Goal: Task Accomplishment & Management: Manage account settings

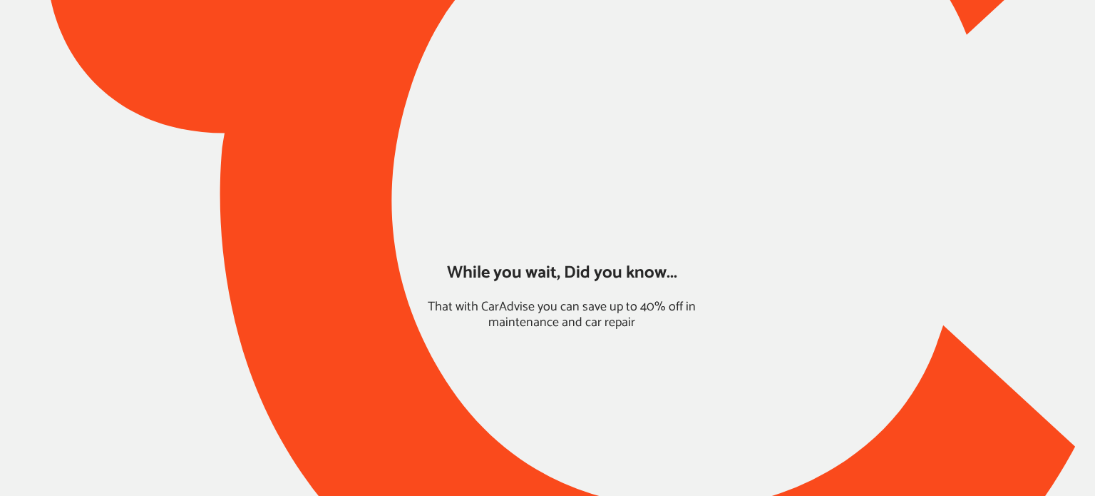
type input "*******"
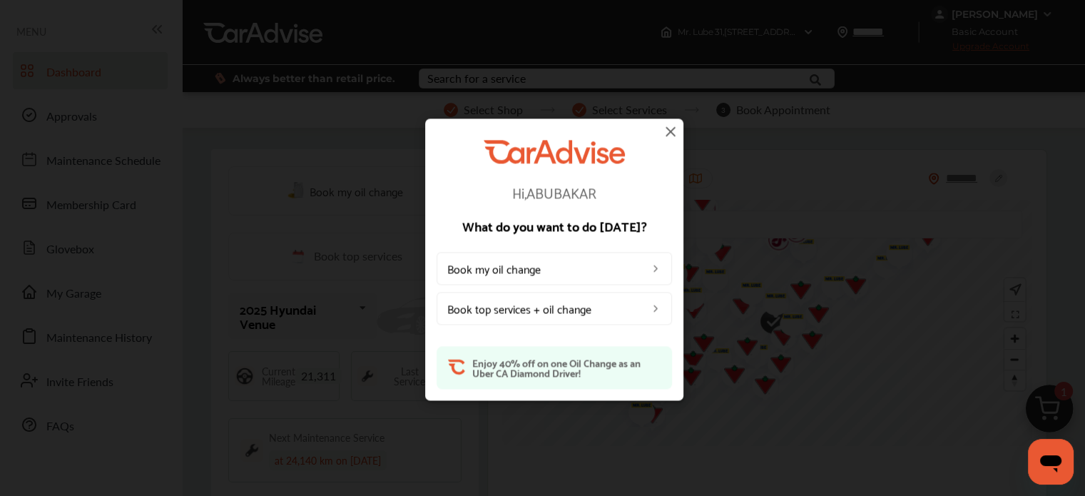
click at [668, 133] on img at bounding box center [670, 131] width 17 height 17
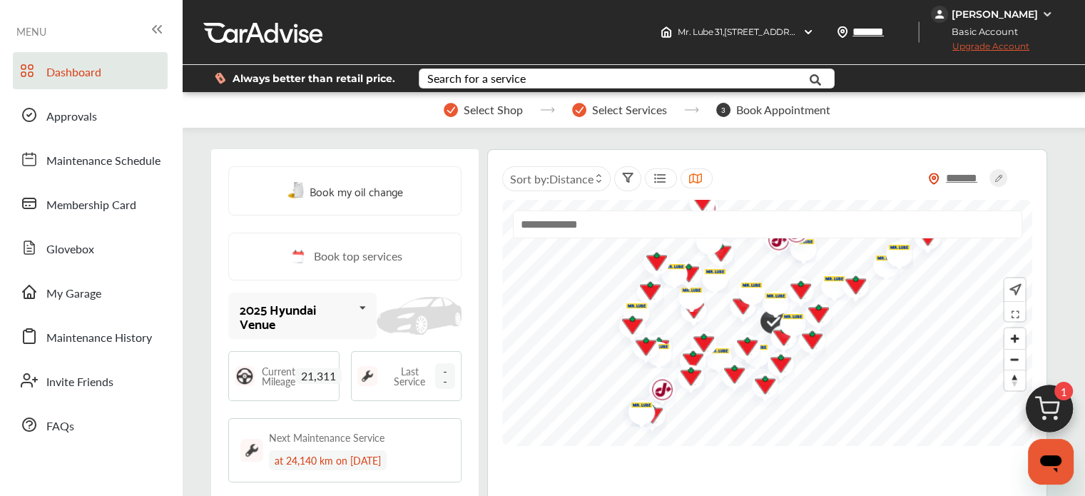
click at [951, 21] on div "[PERSON_NAME]" at bounding box center [994, 14] width 126 height 17
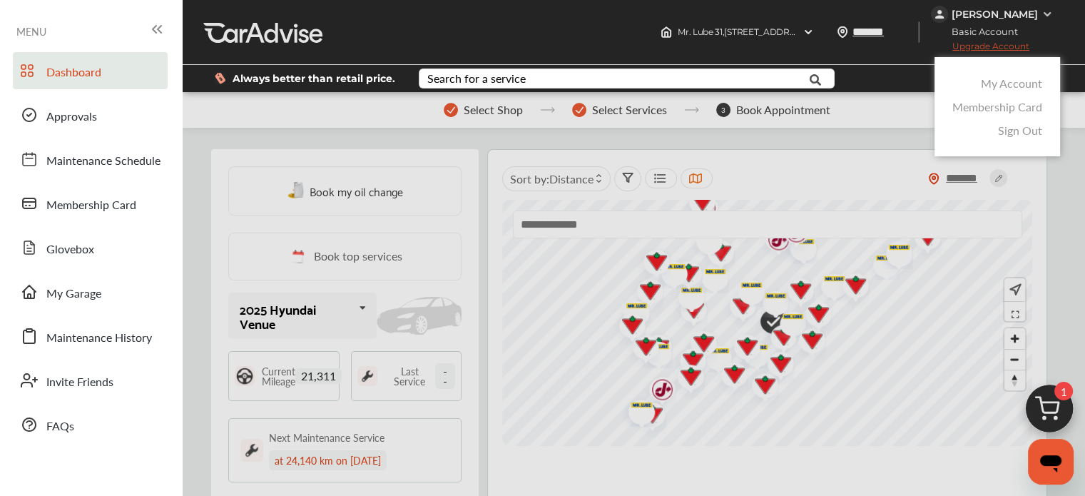
click at [983, 91] on link "My Account" at bounding box center [1011, 83] width 61 height 16
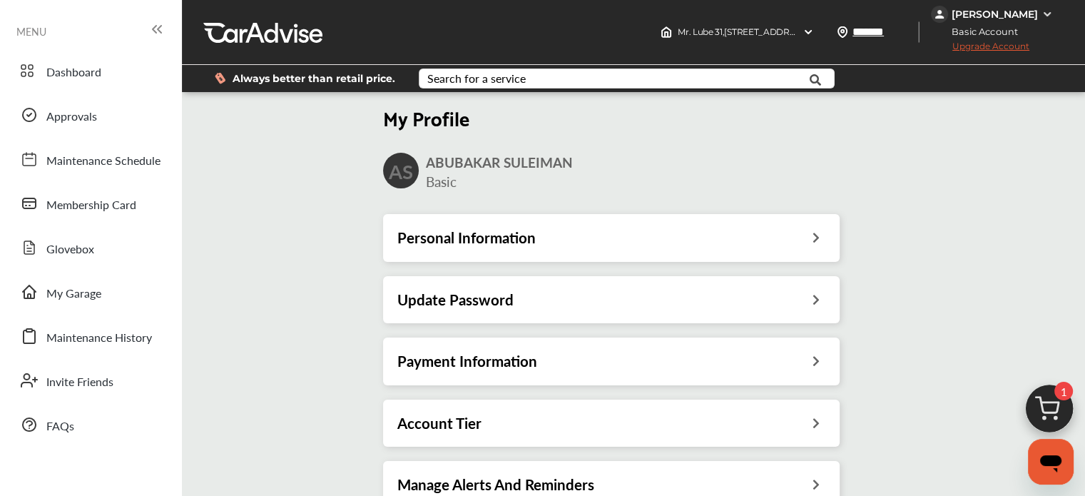
click at [554, 350] on div "Payment Information" at bounding box center [611, 360] width 456 height 47
click at [514, 359] on h3 "Payment Information" at bounding box center [467, 361] width 140 height 19
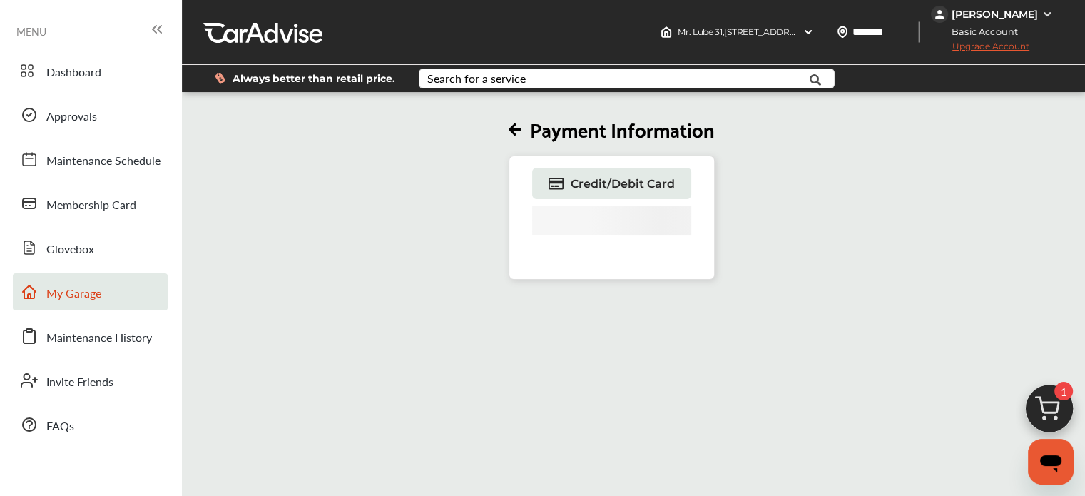
click at [83, 292] on span "My Garage" at bounding box center [73, 294] width 55 height 19
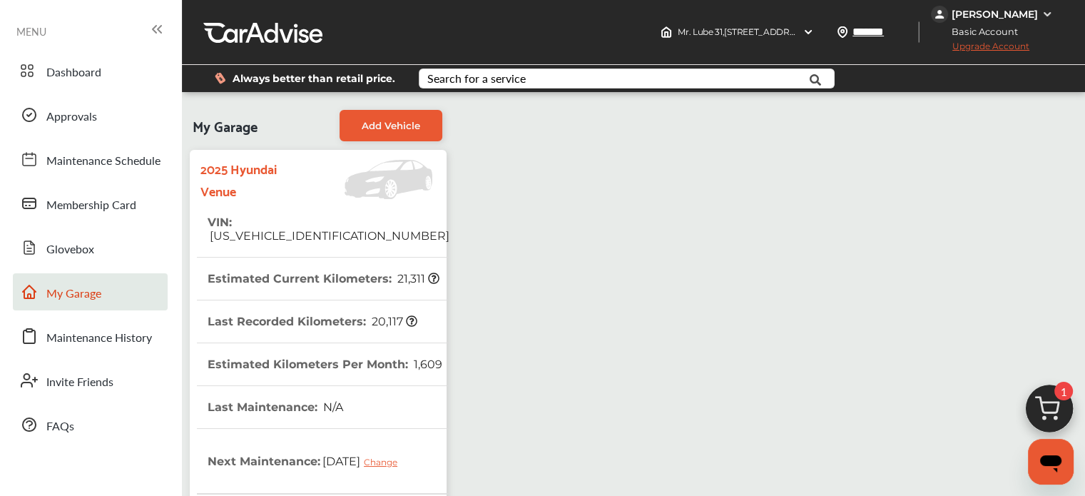
click at [951, 14] on div "[PERSON_NAME]" at bounding box center [994, 14] width 86 height 13
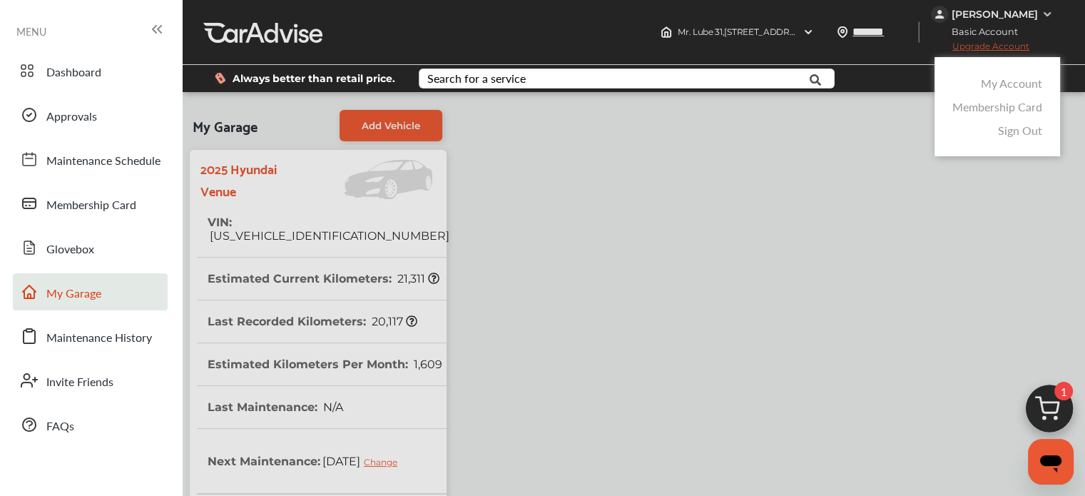
click at [983, 88] on link "My Account" at bounding box center [1011, 83] width 61 height 16
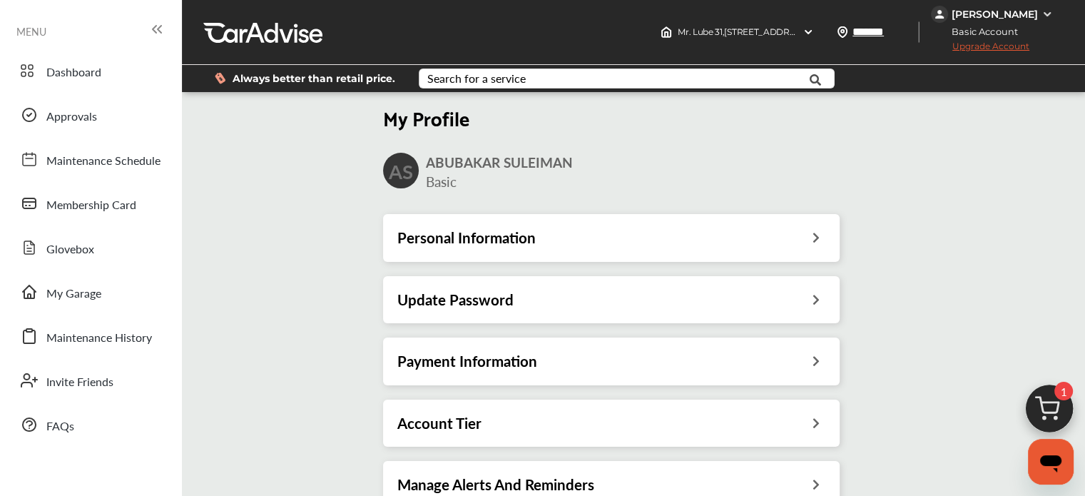
click at [592, 367] on div "Payment Information" at bounding box center [611, 361] width 428 height 19
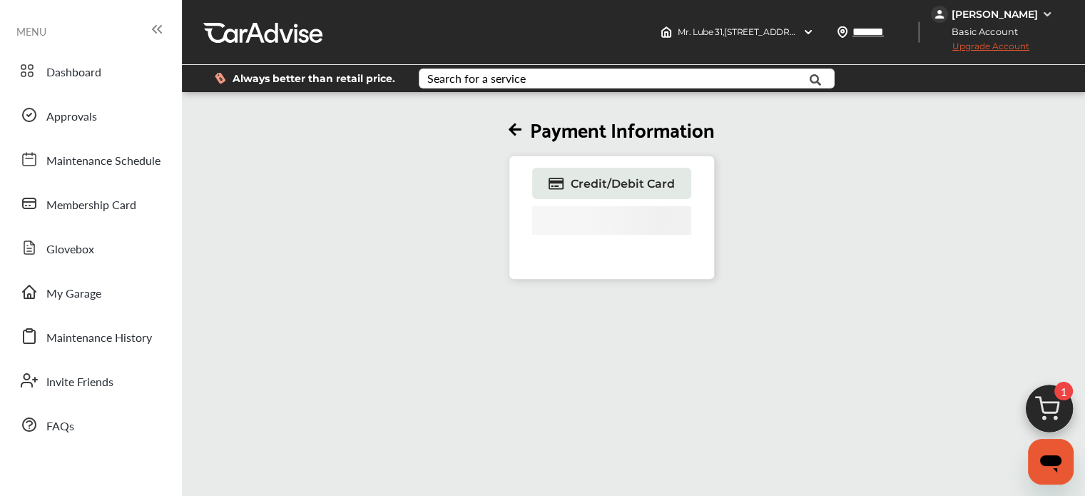
click at [943, 45] on span "Upgrade Account" at bounding box center [980, 50] width 98 height 18
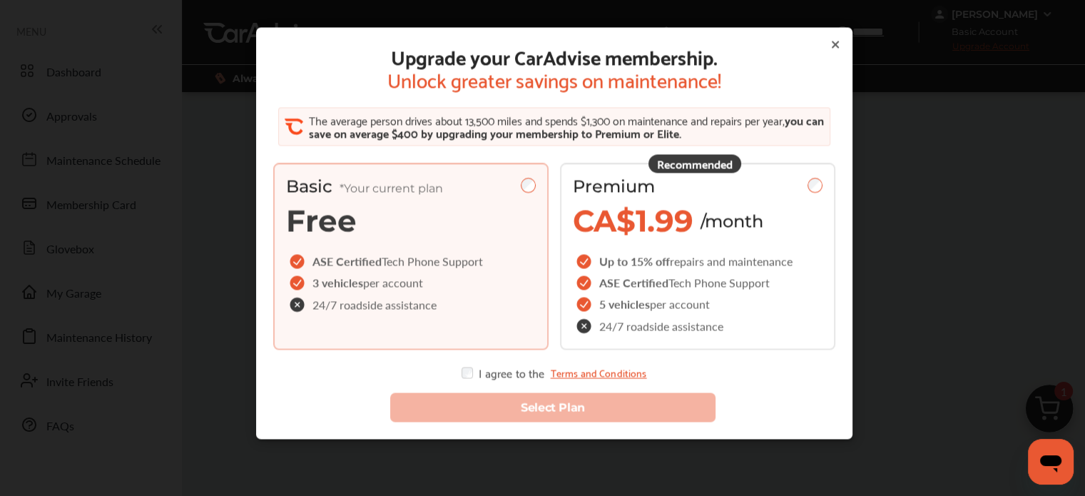
click at [832, 44] on icon at bounding box center [834, 44] width 11 height 11
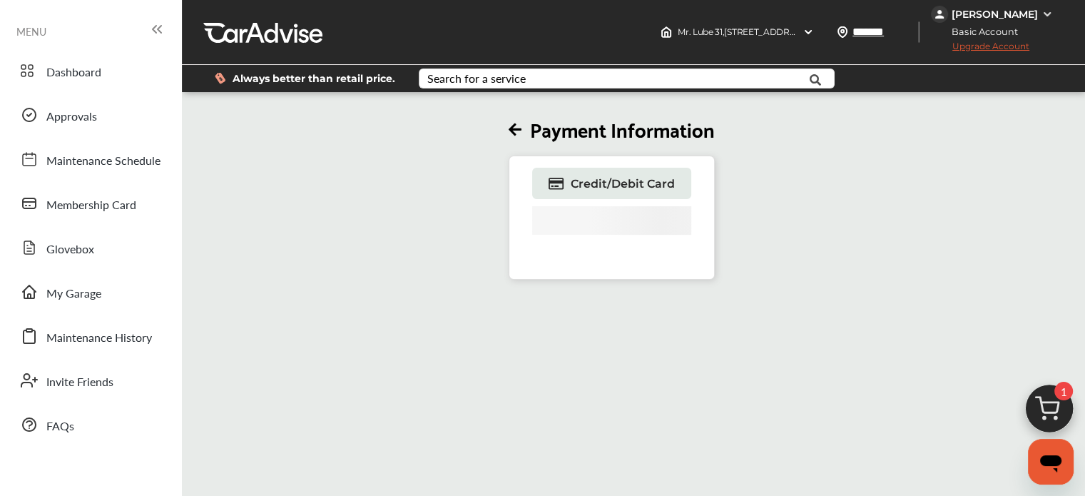
click at [953, 19] on div "[PERSON_NAME]" at bounding box center [994, 14] width 86 height 13
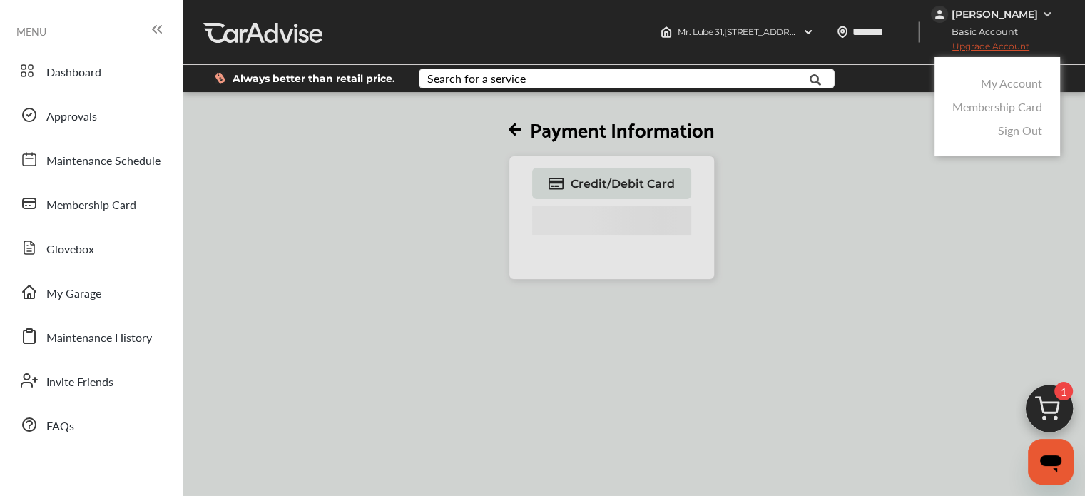
click at [982, 79] on link "My Account" at bounding box center [1011, 83] width 61 height 16
